Goal: Answer question/provide support: Share knowledge or assist other users

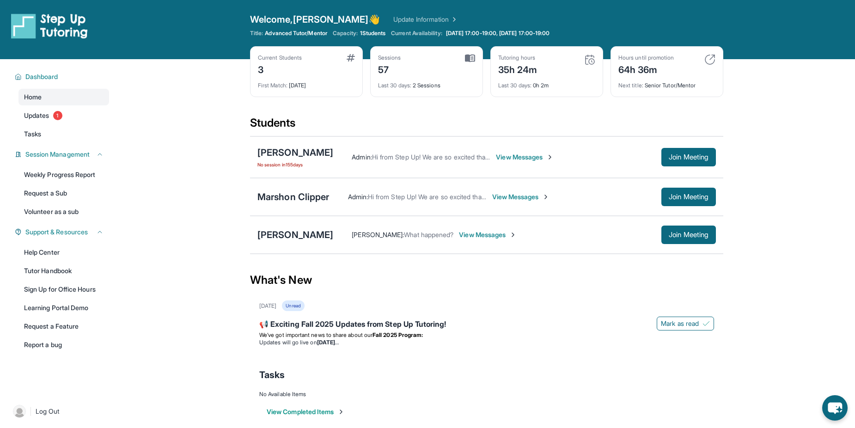
click at [767, 187] on main "Current Students 3 First Match : [DATE] Sessions 57 Last 30 days : 2 Sessions T…" at bounding box center [486, 248] width 736 height 379
click at [707, 151] on button "Join Meeting" at bounding box center [688, 157] width 55 height 18
drag, startPoint x: 415, startPoint y: 142, endPoint x: 410, endPoint y: 141, distance: 5.1
click at [415, 142] on div "[PERSON_NAME] No session [DATE] Admin : Hi from Step Up! We are so excited that…" at bounding box center [486, 157] width 473 height 42
click at [511, 155] on span "View Messages" at bounding box center [525, 156] width 58 height 9
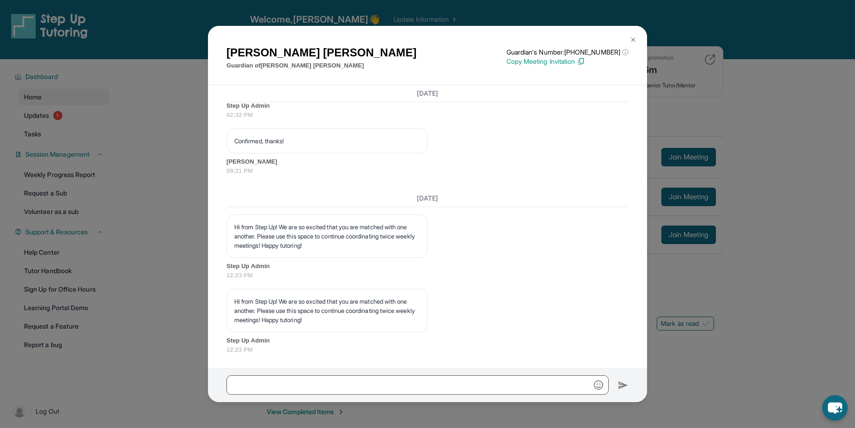
scroll to position [1791, 0]
click at [632, 34] on button at bounding box center [633, 39] width 18 height 18
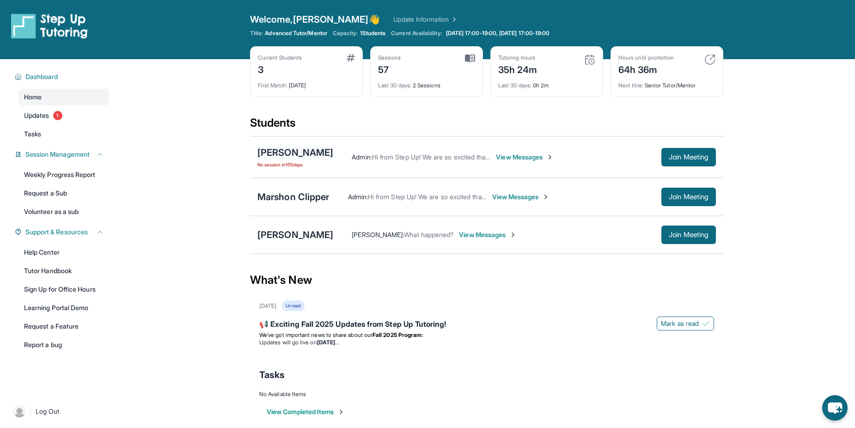
click at [293, 150] on div "[PERSON_NAME]" at bounding box center [295, 152] width 76 height 13
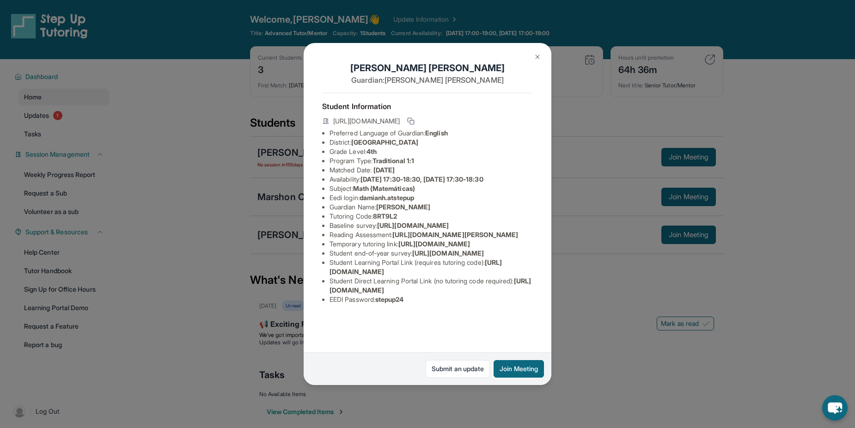
drag, startPoint x: 328, startPoint y: 306, endPoint x: 420, endPoint y: 319, distance: 91.9
click at [420, 304] on ul "Preferred Language of Guardian: English District: [GEOGRAPHIC_DATA] Unified Sch…" at bounding box center [427, 216] width 211 height 176
copy span "[URL][DOMAIN_NAME]"
drag, startPoint x: 328, startPoint y: 301, endPoint x: 409, endPoint y: 305, distance: 81.9
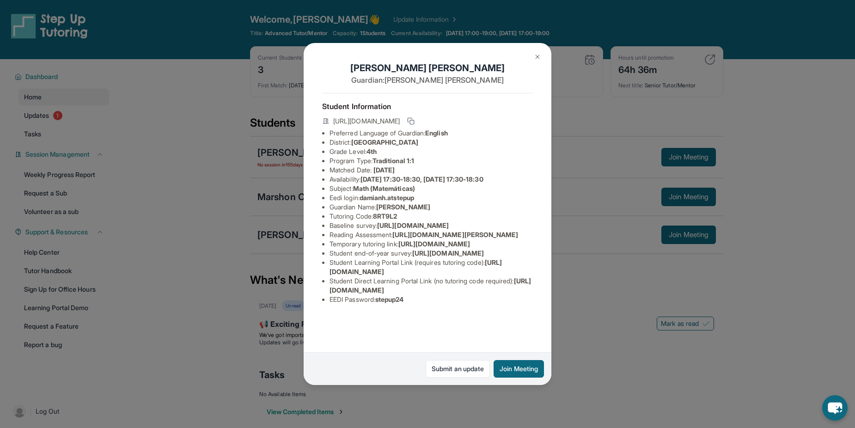
click at [409, 304] on ul "Preferred Language of Guardian: English District: [GEOGRAPHIC_DATA] Unified Sch…" at bounding box center [427, 216] width 211 height 176
drag, startPoint x: 409, startPoint y: 305, endPoint x: 418, endPoint y: 308, distance: 9.2
click at [420, 295] on li "Student Direct Learning Portal Link (no tutoring code required) : [URL][DOMAIN_…" at bounding box center [430, 285] width 203 height 18
drag, startPoint x: 330, startPoint y: 320, endPoint x: 522, endPoint y: 322, distance: 192.2
click at [522, 295] on li "Student Direct Learning Portal Link (no tutoring code required) : [URL][DOMAIN_…" at bounding box center [430, 285] width 203 height 18
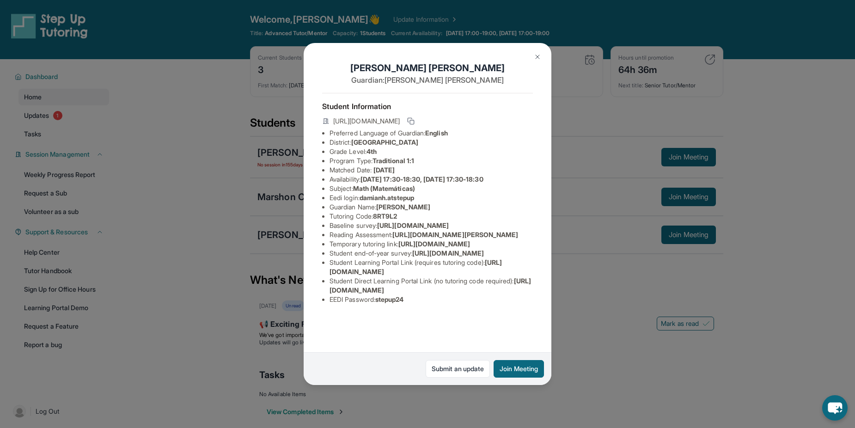
copy span "[URL][DOMAIN_NAME]"
